Goal: Task Accomplishment & Management: Complete application form

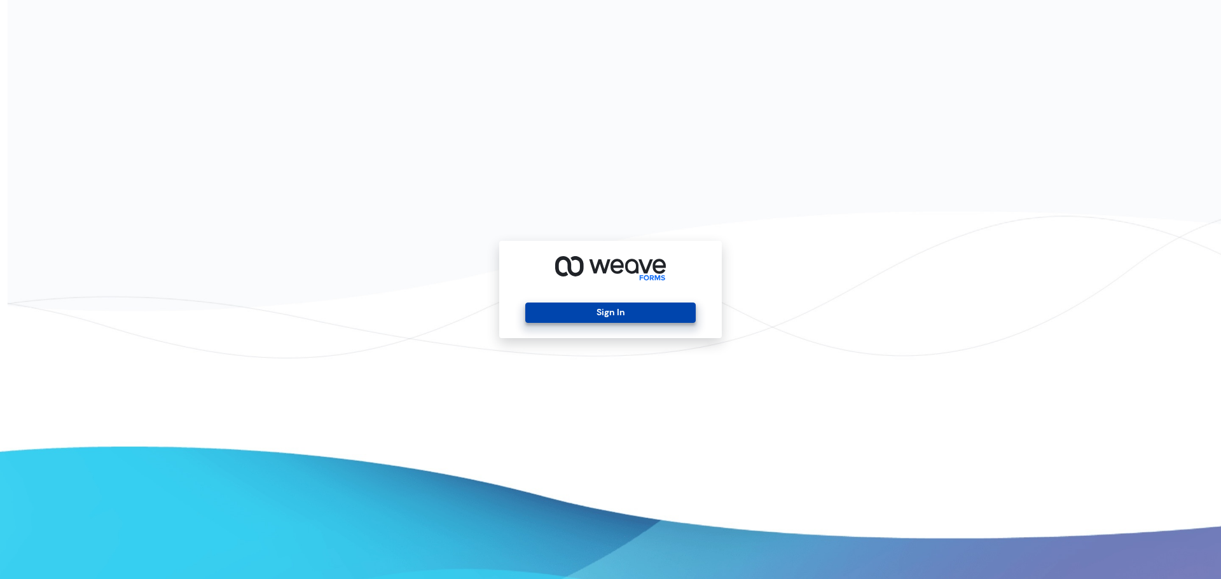
click at [585, 319] on button "Sign In" at bounding box center [610, 313] width 170 height 20
click at [616, 315] on button "Sign In" at bounding box center [610, 313] width 170 height 20
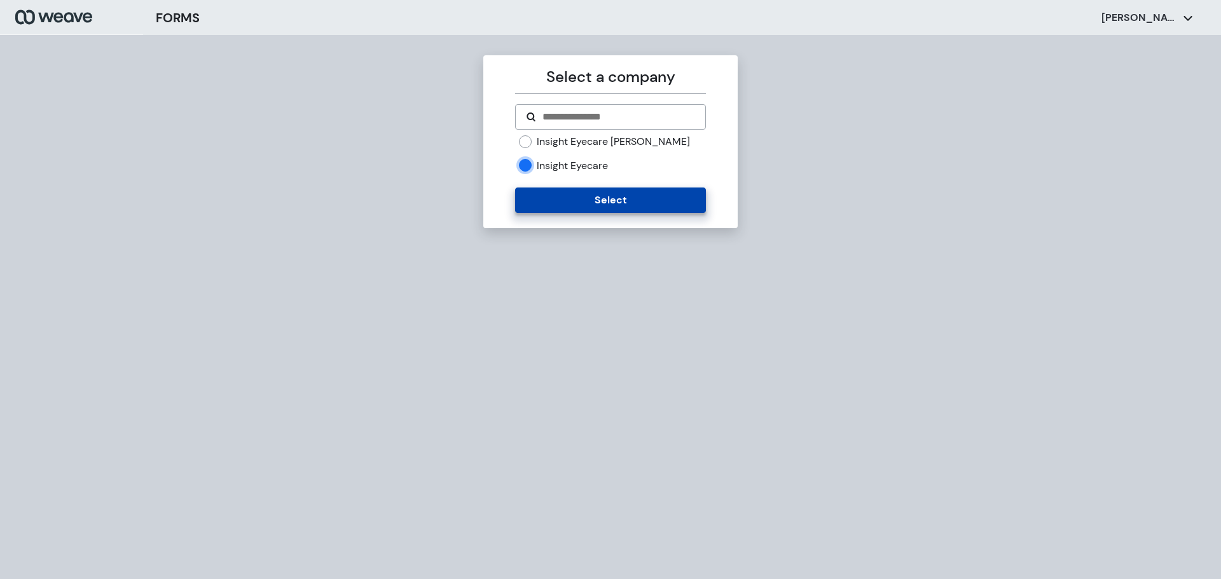
click at [648, 210] on button "Select" at bounding box center [610, 200] width 190 height 25
